Goal: Task Accomplishment & Management: Manage account settings

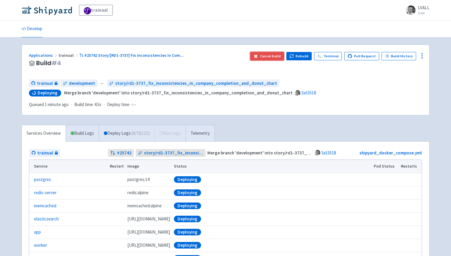
click at [271, 56] on button "Cancel build" at bounding box center [267, 56] width 34 height 8
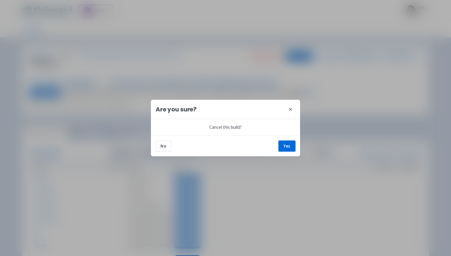
click at [289, 147] on button "Yes" at bounding box center [286, 145] width 17 height 11
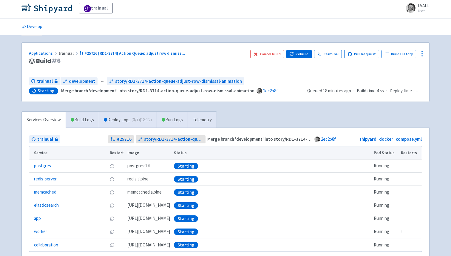
scroll to position [2, 0]
